Goal: Information Seeking & Learning: Learn about a topic

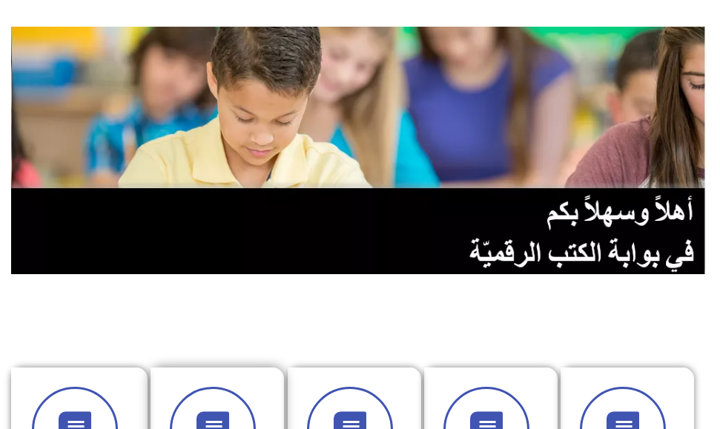
scroll to position [222, 0]
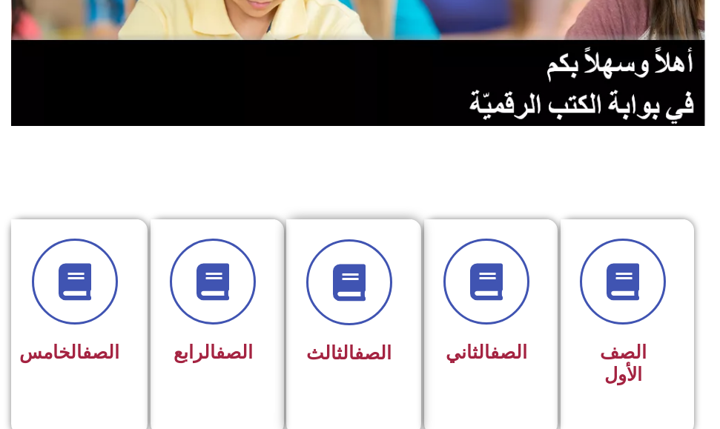
click at [326, 363] on span "الصف الثالث" at bounding box center [348, 354] width 85 height 22
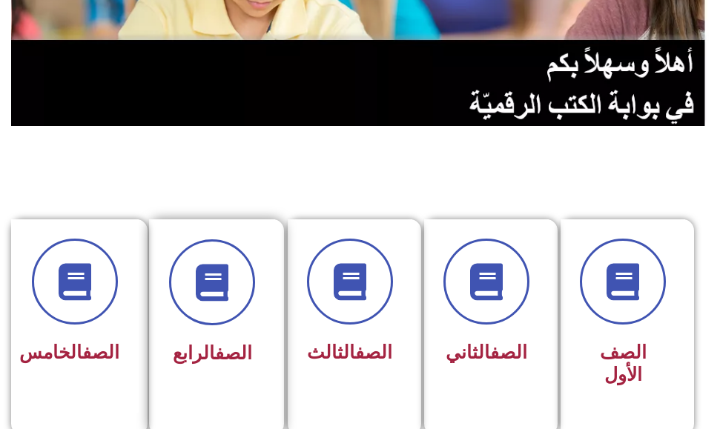
click at [165, 316] on div "الصف الرابع" at bounding box center [212, 317] width 126 height 195
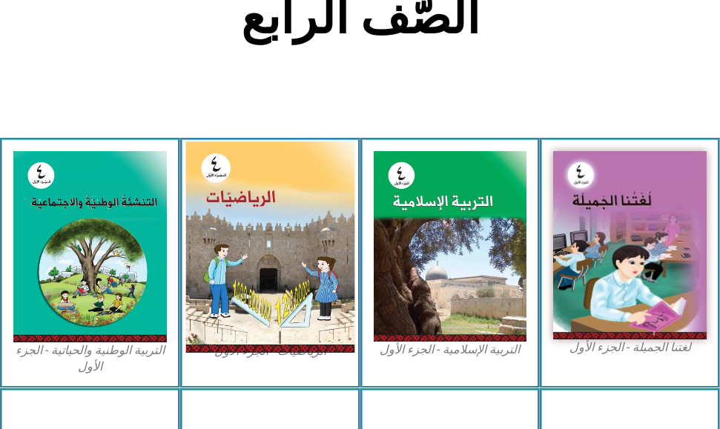
scroll to position [371, 0]
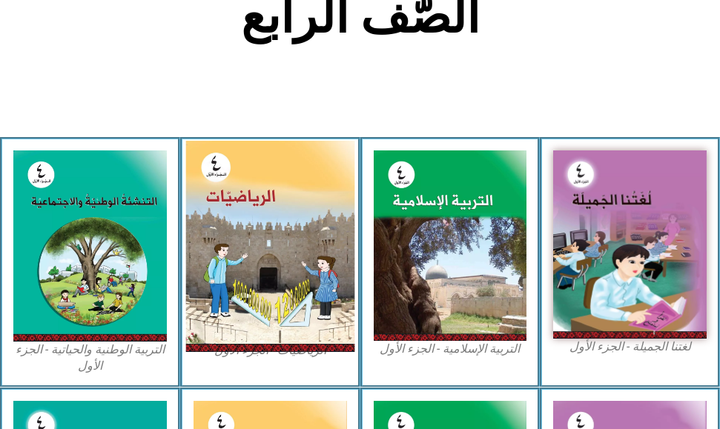
click at [293, 236] on img at bounding box center [269, 246] width 168 height 211
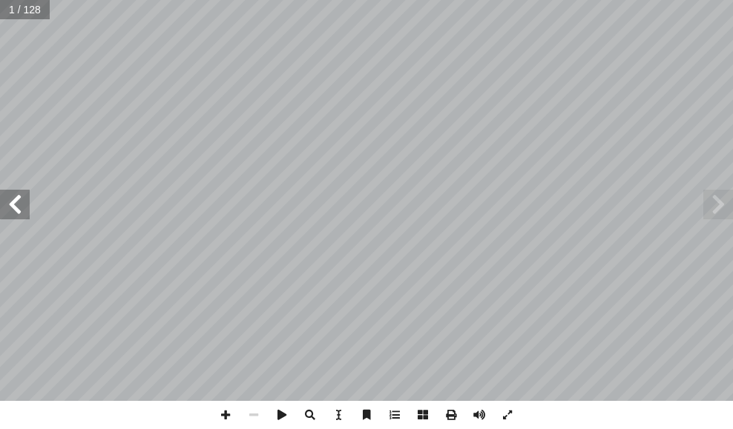
click at [13, 219] on span at bounding box center [15, 205] width 30 height 30
click at [13, 218] on span at bounding box center [15, 205] width 30 height 30
click at [17, 217] on span at bounding box center [15, 205] width 30 height 30
click at [18, 216] on span at bounding box center [15, 205] width 30 height 30
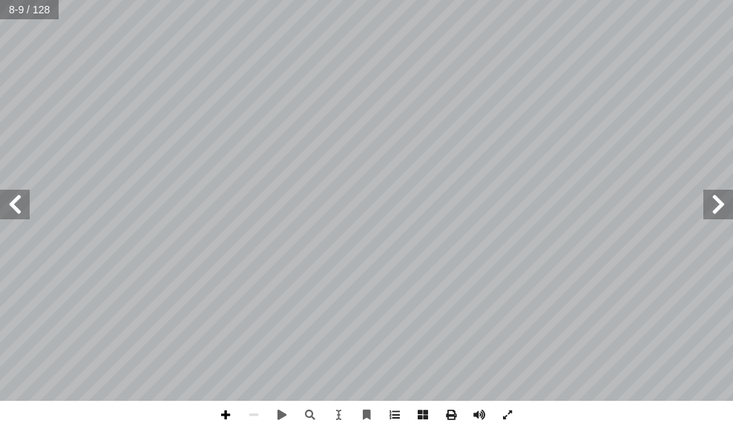
click at [222, 417] on span at bounding box center [225, 415] width 28 height 28
click at [227, 404] on span at bounding box center [225, 415] width 28 height 28
click at [16, 194] on span at bounding box center [15, 205] width 30 height 30
